Goal: Navigation & Orientation: Go to known website

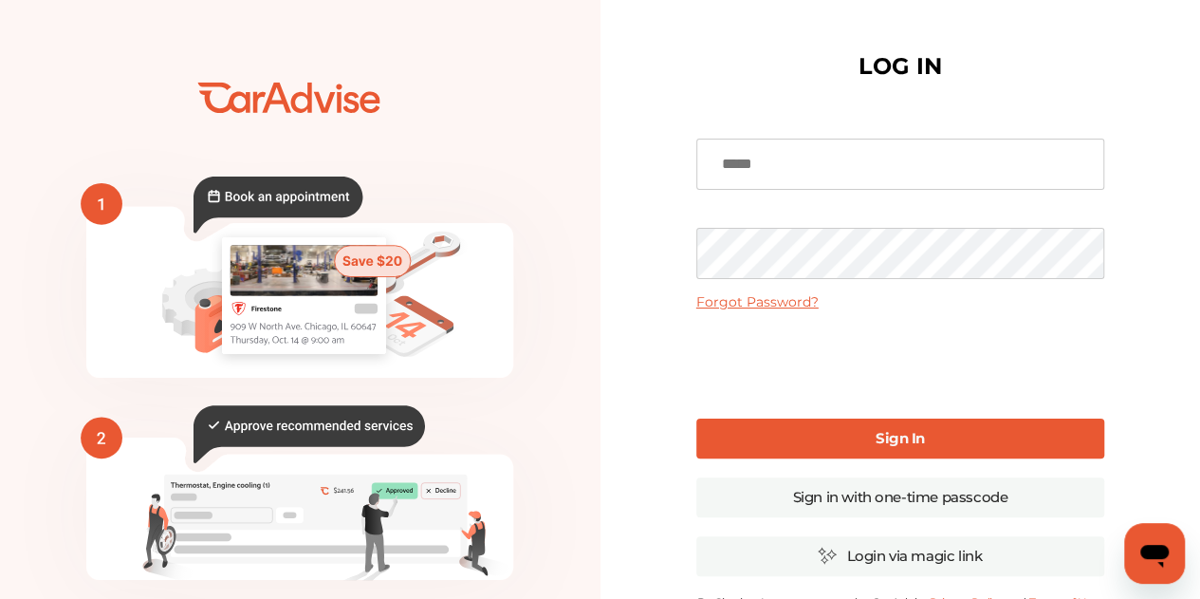
type input "**********"
click at [923, 439] on b "Sign In" at bounding box center [900, 438] width 49 height 18
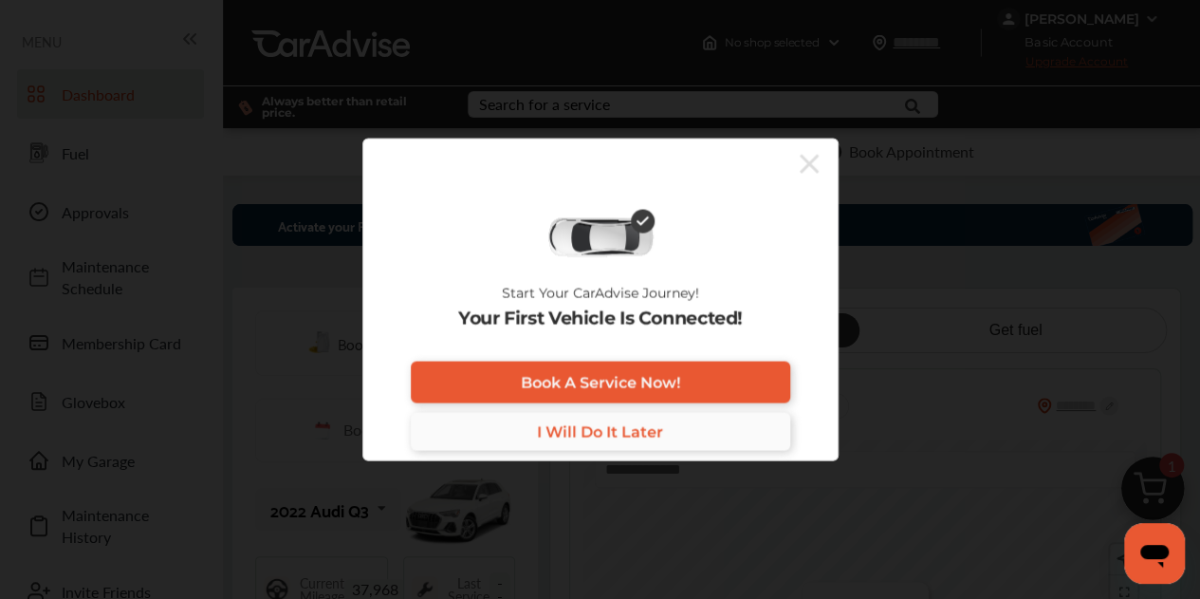
click at [668, 432] on link "I Will Do It Later" at bounding box center [601, 432] width 380 height 38
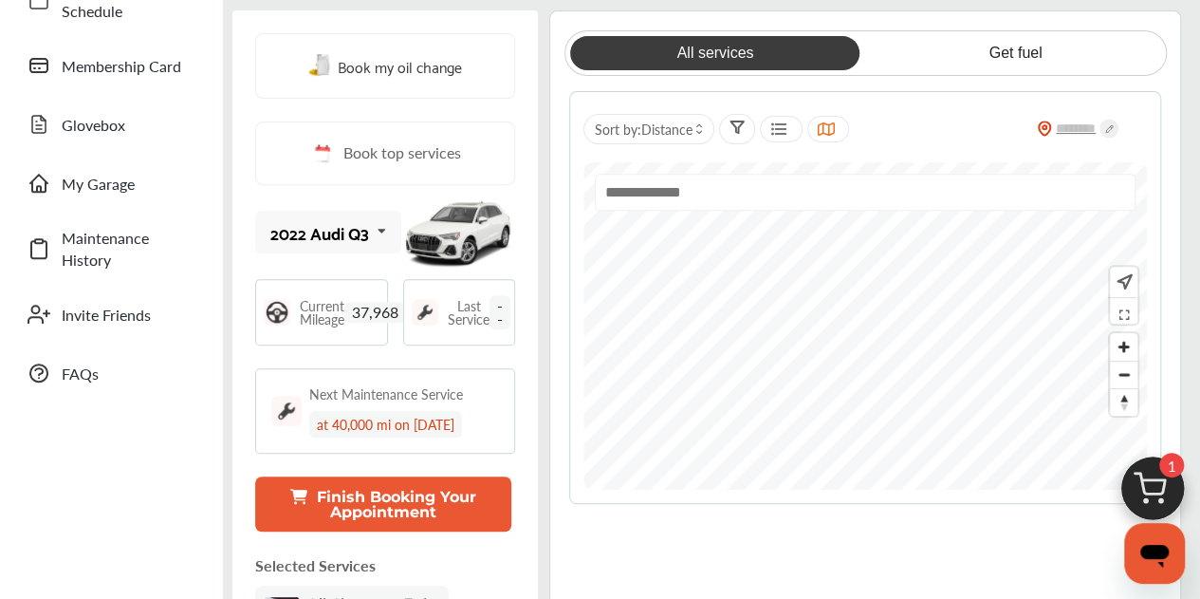
scroll to position [285, 0]
